Goal: Task Accomplishment & Management: Manage account settings

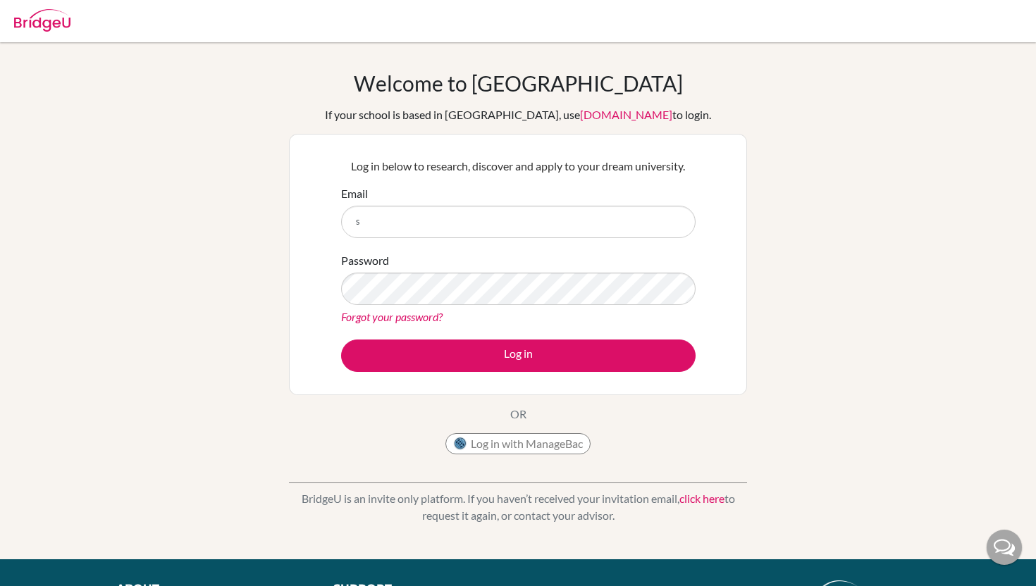
type input "seantjahjadi@sekolahciputra.sch.id"
click at [341, 340] on button "Log in" at bounding box center [518, 356] width 354 height 32
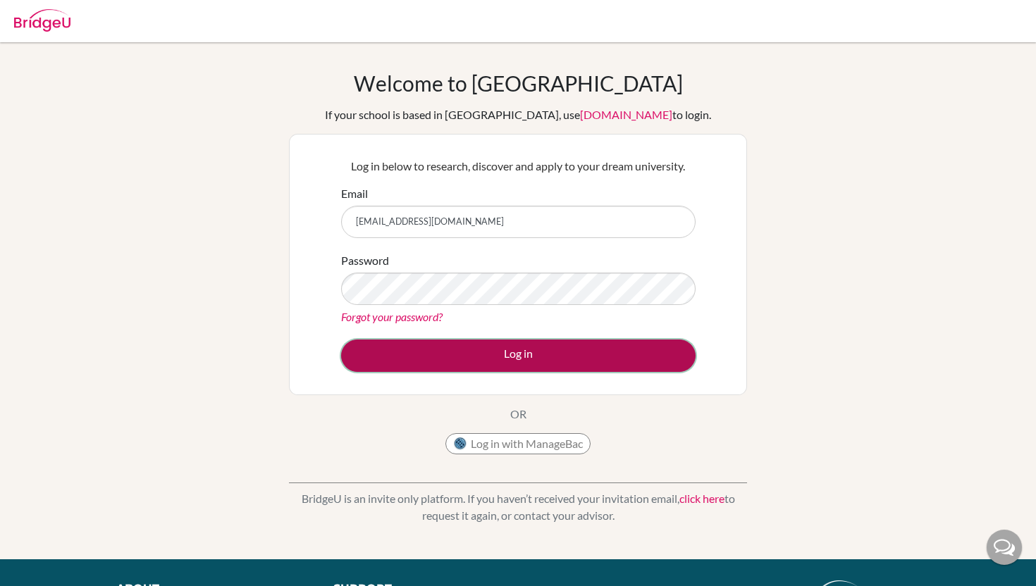
click at [503, 344] on button "Log in" at bounding box center [518, 356] width 354 height 32
click at [503, 345] on button "Log in" at bounding box center [518, 356] width 354 height 32
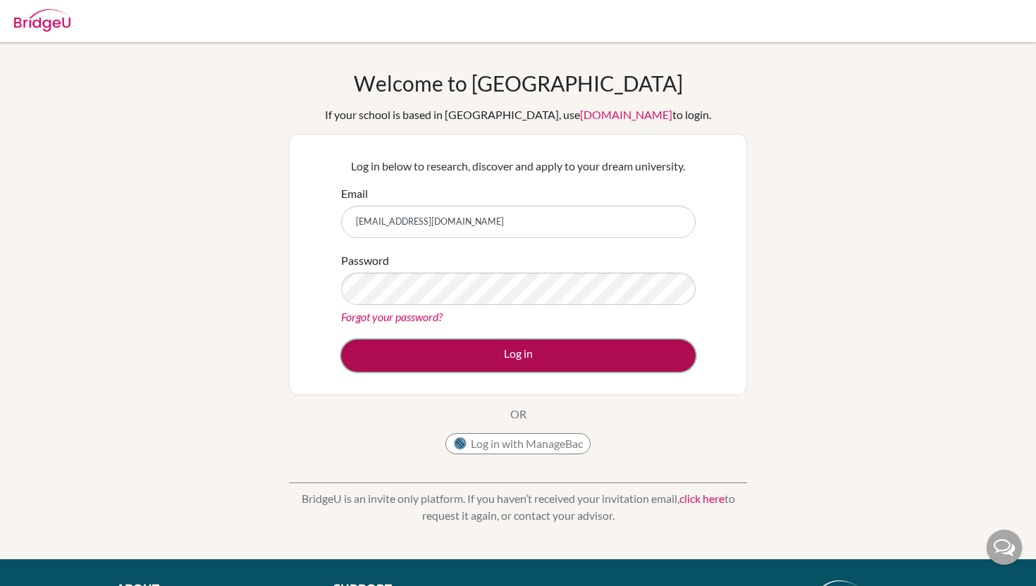
click at [503, 345] on button "Log in" at bounding box center [518, 356] width 354 height 32
